Goal: Information Seeking & Learning: Learn about a topic

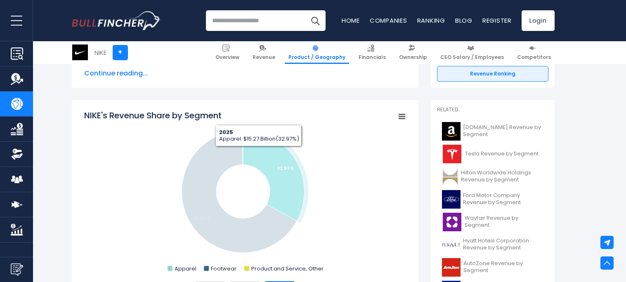
click at [258, 152] on icon "NIKE's Revenue Share by Segment" at bounding box center [274, 175] width 62 height 90
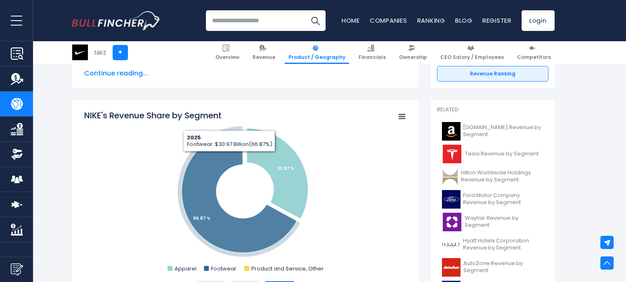
click at [228, 158] on icon "NIKE's Revenue Share by Segment" at bounding box center [239, 191] width 115 height 123
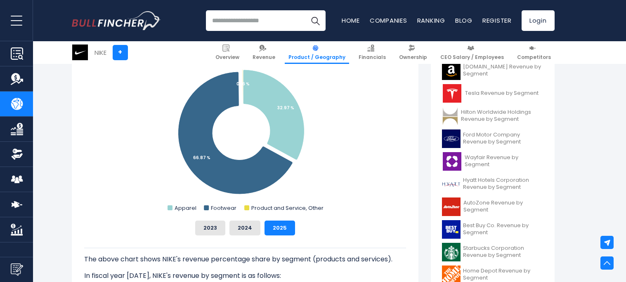
scroll to position [250, 0]
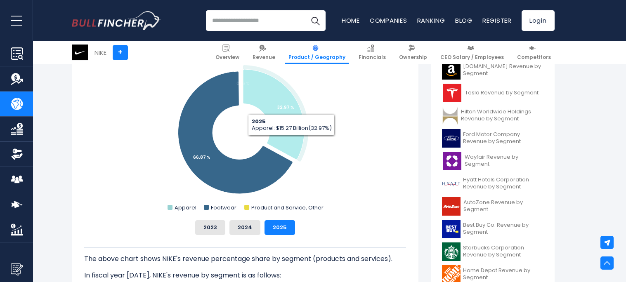
click at [289, 141] on icon "NIKE's Revenue Share by Segment" at bounding box center [274, 114] width 62 height 90
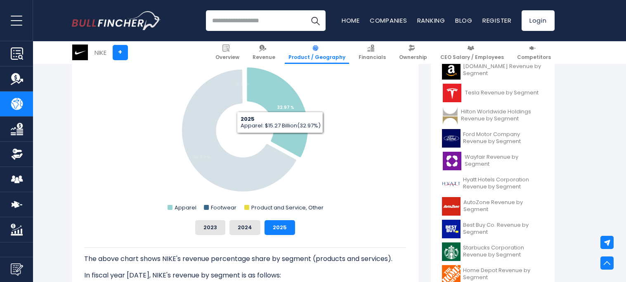
click at [278, 139] on icon "NIKE's Revenue Share by Segment" at bounding box center [277, 112] width 62 height 90
click at [278, 139] on icon "NIKE's Revenue Share by Segment" at bounding box center [274, 114] width 62 height 90
click at [278, 139] on icon "NIKE's Revenue Share by Segment" at bounding box center [277, 112] width 62 height 90
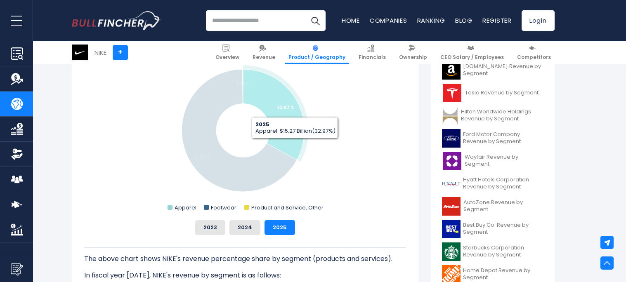
click at [293, 145] on icon "NIKE's Revenue Share by Segment" at bounding box center [274, 114] width 62 height 90
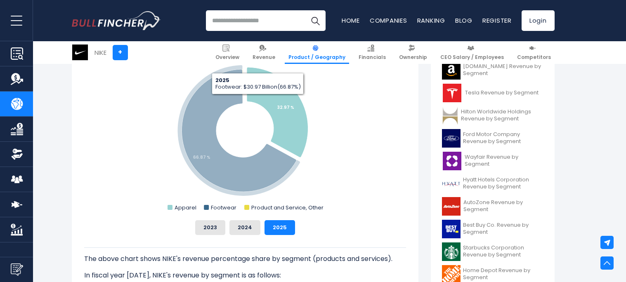
click at [205, 111] on icon "NIKE's Revenue Share by Segment" at bounding box center [239, 130] width 115 height 123
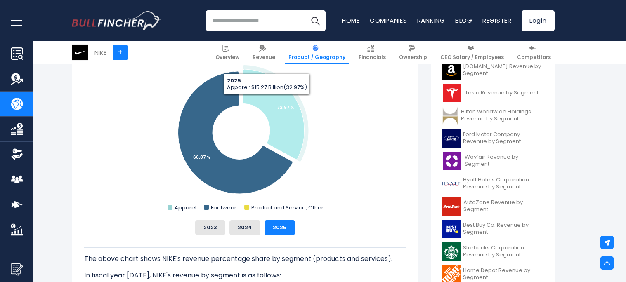
click at [266, 103] on icon "NIKE's Revenue Share by Segment" at bounding box center [274, 114] width 62 height 90
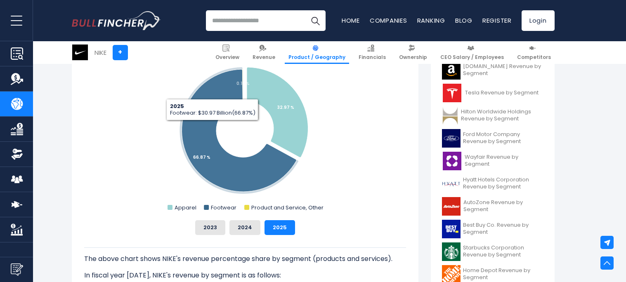
click at [265, 117] on rect "NIKE's Revenue Share by Segment" at bounding box center [245, 131] width 322 height 165
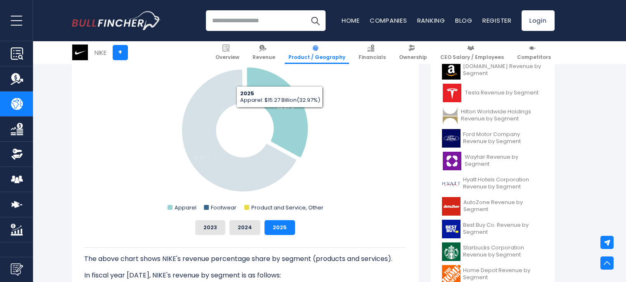
click at [280, 114] on icon "NIKE's Revenue Share by Segment" at bounding box center [277, 112] width 62 height 90
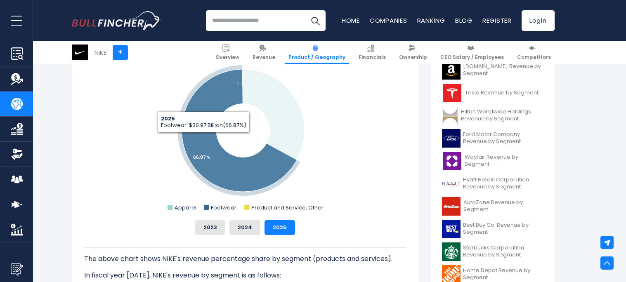
click at [199, 140] on icon "NIKE's Revenue Share by Segment" at bounding box center [239, 130] width 115 height 123
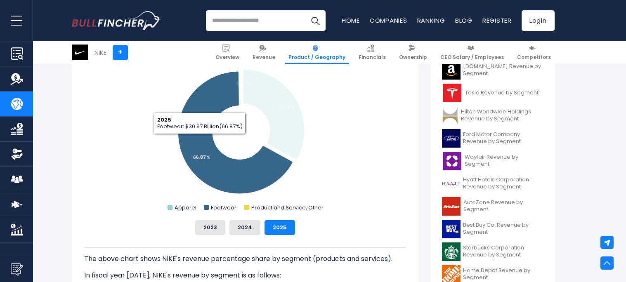
click at [199, 140] on icon "NIKE's Revenue Share by Segment" at bounding box center [235, 132] width 115 height 123
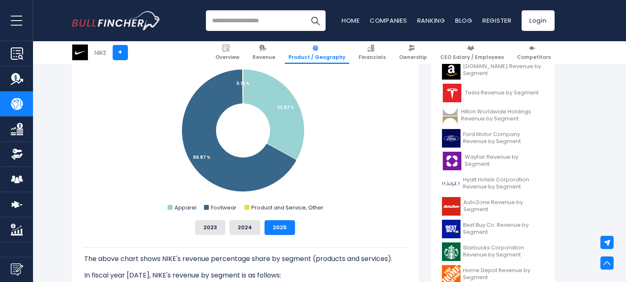
click at [94, 95] on rect "NIKE's Revenue Share by Segment" at bounding box center [245, 131] width 322 height 165
